Goal: Information Seeking & Learning: Compare options

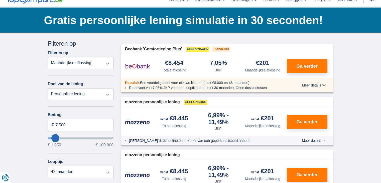
scroll to position [25, 0]
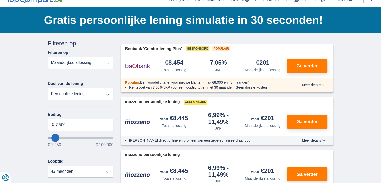
click at [82, 64] on select "Totale aflossing JKP Maandelijkse aflossing" at bounding box center [81, 63] width 66 height 12
click at [82, 95] on select "Persoonlijke lening Auto Moto / fiets Mobilhome / caravan Renovatie Energie Sch…" at bounding box center [81, 94] width 66 height 12
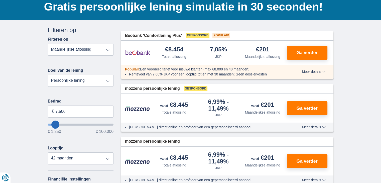
scroll to position [50, 0]
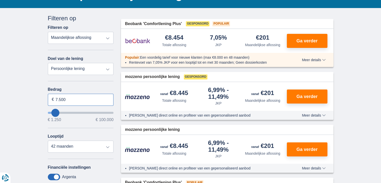
click at [61, 101] on input "7.500" at bounding box center [81, 100] width 66 height 12
type input "20.000"
type input "20250"
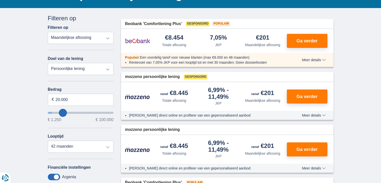
select select "84"
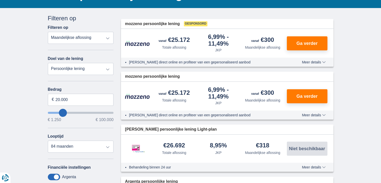
type input "23.250"
type input "23250"
select select "120"
type input "23250"
click at [64, 114] on input "wantToBorrow" at bounding box center [81, 113] width 66 height 2
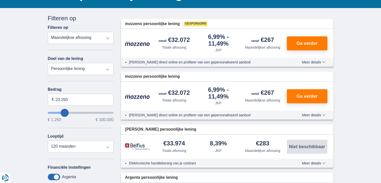
scroll to position [75, 0]
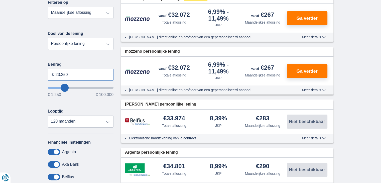
click at [60, 74] on input "23.250" at bounding box center [81, 75] width 66 height 12
type input "30.000"
type input "30250"
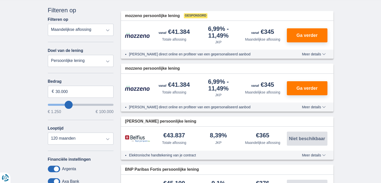
scroll to position [25, 0]
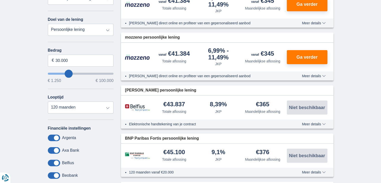
scroll to position [100, 0]
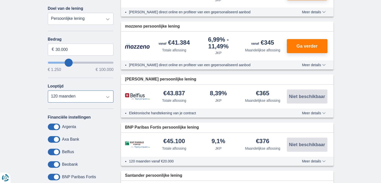
click at [77, 99] on select "12 maanden 18 maanden 24 maanden 30 maanden 36 maanden 42 maanden 48 maanden 60…" at bounding box center [81, 96] width 66 height 12
click at [44, 95] on div "Annuleren Filters Filteren op Filteren op Totale aflossing JKP Maandelijkse afl…" at bounding box center [80, 83] width 73 height 238
click at [19, 116] on div "× widget.non-eligible-application.title widget.non-eligible-application.text no…" at bounding box center [190, 142] width 381 height 368
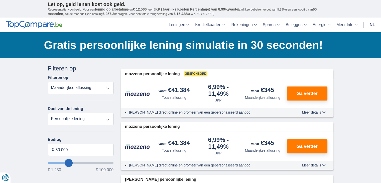
scroll to position [25, 0]
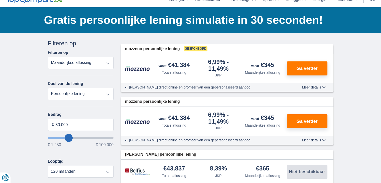
click at [218, 69] on div "6,99%" at bounding box center [218, 65] width 40 height 13
click at [162, 87] on li "[PERSON_NAME] direct online en profiteer van een gepersonaliseerd aanbod" at bounding box center [206, 87] width 155 height 5
click at [321, 87] on span "Meer details" at bounding box center [314, 87] width 24 height 4
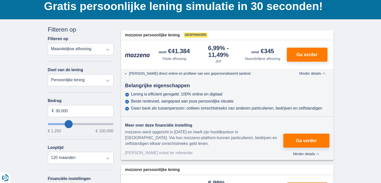
scroll to position [50, 0]
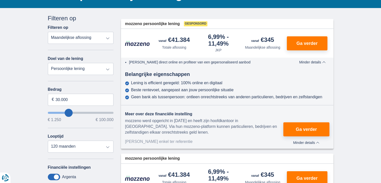
drag, startPoint x: 136, startPoint y: 91, endPoint x: 251, endPoint y: 90, distance: 115.0
click at [251, 90] on div "Beste rentevoet, aangepast aan jouw persoonlijke situatie" at bounding box center [227, 90] width 204 height 5
click at [205, 91] on div "Beste rentevoet, aangepast aan jouw persoonlijke situatie" at bounding box center [182, 90] width 102 height 5
drag, startPoint x: 129, startPoint y: 97, endPoint x: 349, endPoint y: 97, distance: 219.6
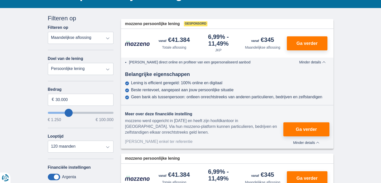
click at [170, 99] on div "Geen bank als tussenpersoon: ontleen onrechtstreeks van anderen particulieren, …" at bounding box center [226, 97] width 191 height 5
click at [62, 100] on input "30.000" at bounding box center [81, 100] width 66 height 12
type input "25.000"
type input "25250"
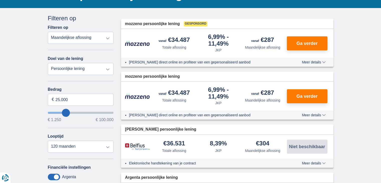
click at [163, 64] on li "[PERSON_NAME] direct online en profiteer van een gepersonaliseerd aanbod" at bounding box center [206, 62] width 155 height 5
click at [132, 43] on img at bounding box center [137, 44] width 25 height 6
click at [164, 81] on div "mozzeno persoonlijke lening" at bounding box center [227, 77] width 212 height 10
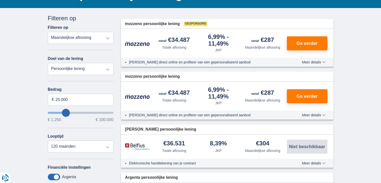
click at [141, 77] on span "mozzeno persoonlijke lening" at bounding box center [152, 77] width 55 height 6
drag, startPoint x: 179, startPoint y: 77, endPoint x: 124, endPoint y: 77, distance: 54.3
click at [124, 77] on div "mozzeno persoonlijke lening" at bounding box center [227, 77] width 212 height 10
copy span "mozzeno persoonlijke lening"
